Goal: Navigation & Orientation: Find specific page/section

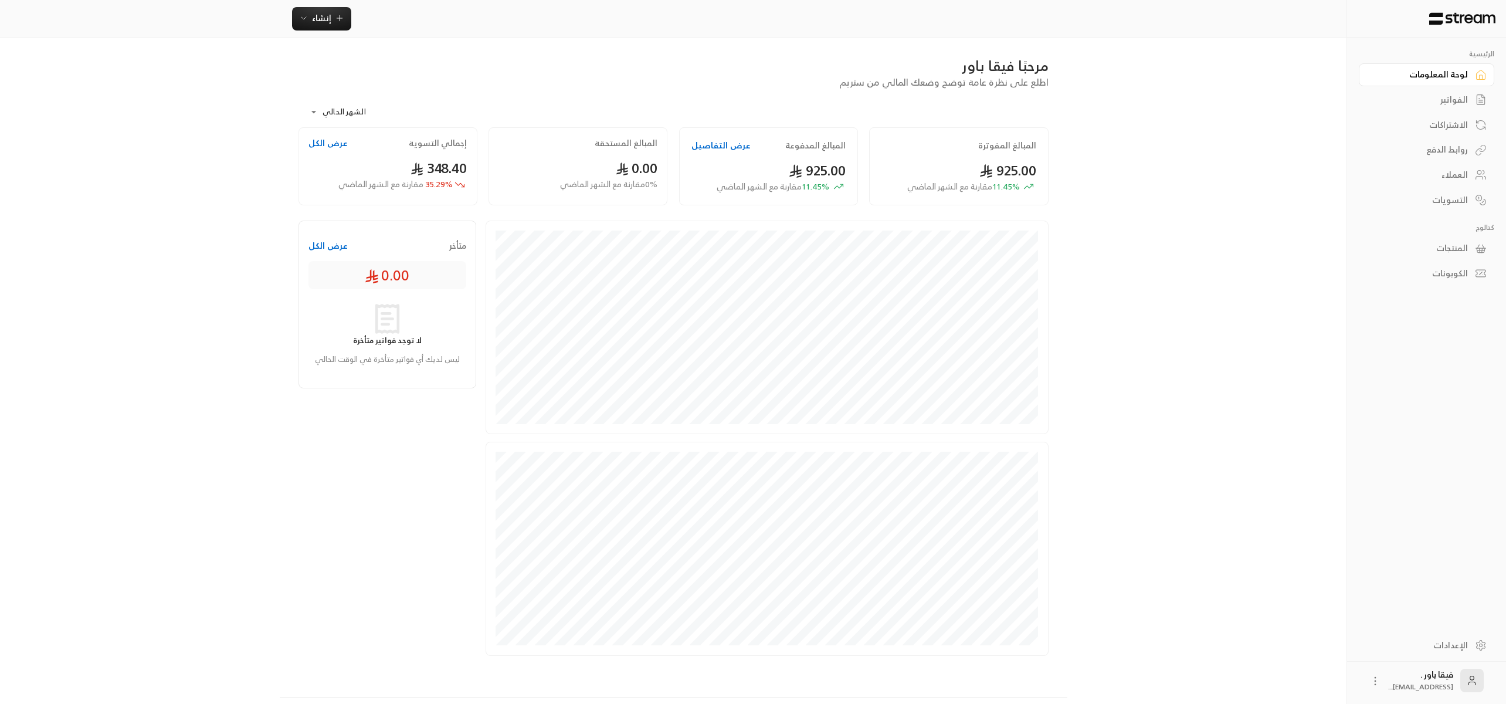
click at [1441, 177] on div "العملاء" at bounding box center [1421, 175] width 94 height 12
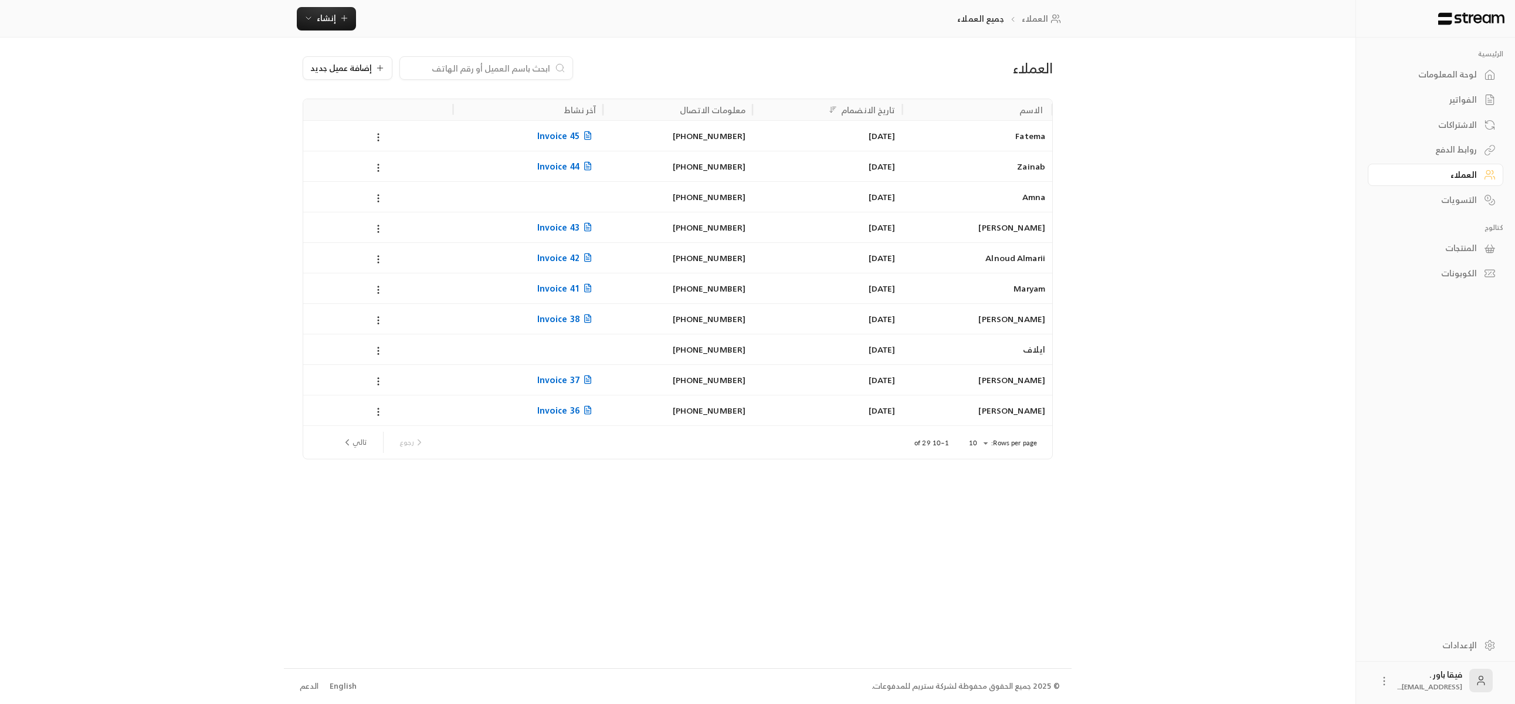
click at [1443, 77] on div "لوحة المعلومات" at bounding box center [1429, 75] width 94 height 12
